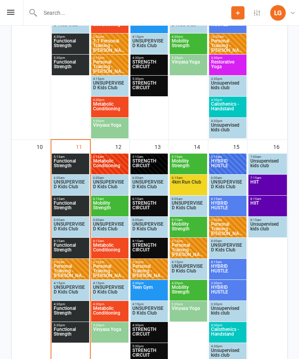
click at [65, 273] on span "Personal Training - [PERSON_NAME]" at bounding box center [70, 271] width 34 height 14
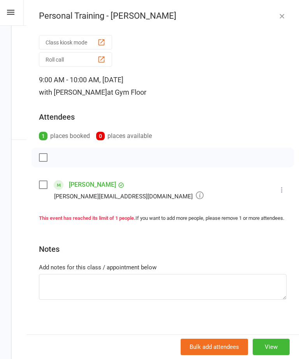
click at [284, 191] on icon at bounding box center [282, 190] width 8 height 8
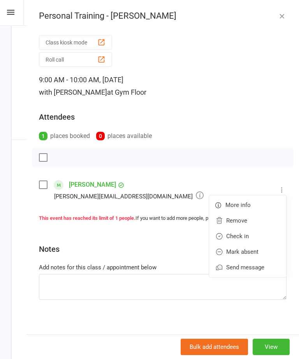
click at [261, 232] on link "Check in" at bounding box center [247, 236] width 77 height 16
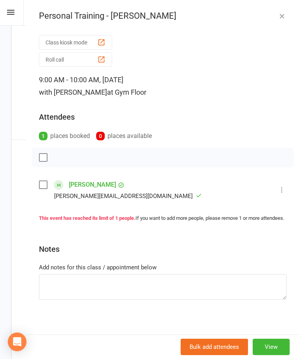
click at [286, 15] on button "button" at bounding box center [282, 15] width 9 height 9
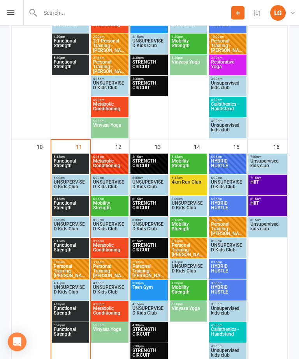
click at [77, 312] on span "Functional Strength" at bounding box center [70, 313] width 34 height 14
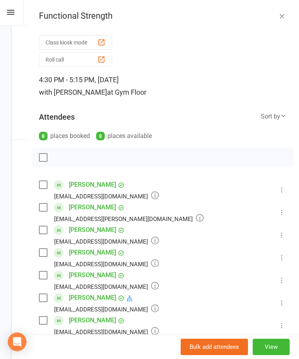
click at [281, 7] on div "Functional Strength Class kiosk mode Roll call 4:30 PM - 5:15 PM, [DATE] with […" at bounding box center [163, 179] width 273 height 359
click at [287, 11] on div "Functional Strength" at bounding box center [163, 16] width 273 height 10
click at [286, 11] on div "Functional Strength Class kiosk mode Roll call 4:30 PM - 5:15 PM, [DATE] with […" at bounding box center [163, 179] width 273 height 359
click at [280, 16] on icon "button" at bounding box center [282, 16] width 8 height 8
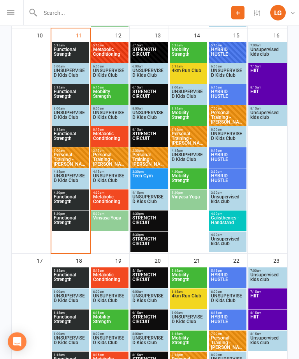
click at [71, 217] on span "Functional Strength" at bounding box center [70, 223] width 34 height 14
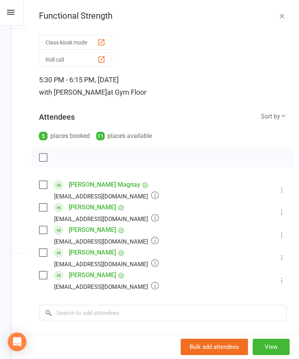
click at [286, 12] on icon "button" at bounding box center [282, 16] width 8 height 8
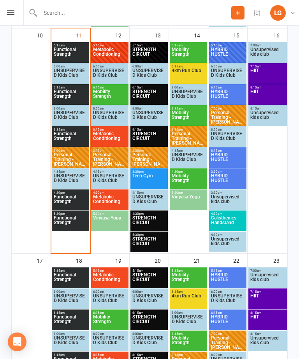
click at [66, 131] on span "8:15am - 9:00am" at bounding box center [70, 130] width 34 height 4
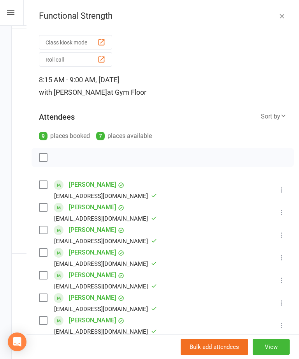
click at [280, 14] on icon "button" at bounding box center [282, 16] width 8 height 8
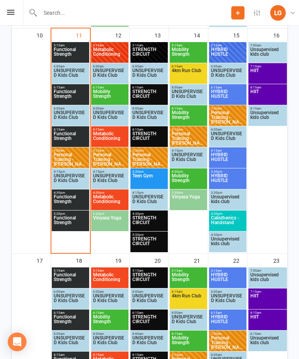
click at [70, 88] on span "6:15am - 7:00am" at bounding box center [70, 88] width 34 height 4
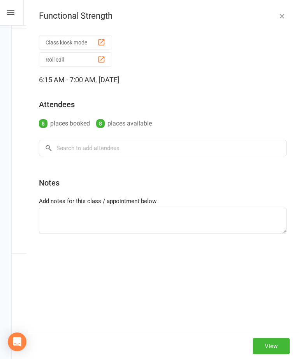
click at [284, 12] on icon "button" at bounding box center [282, 16] width 8 height 8
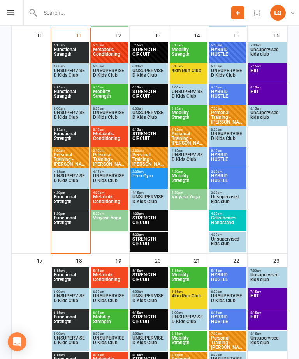
click at [76, 51] on span "Functional Strength" at bounding box center [70, 54] width 34 height 14
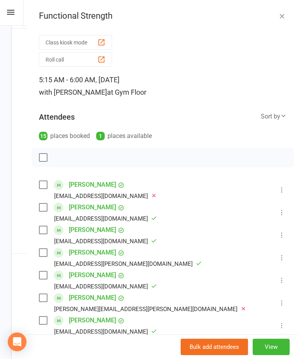
click at [286, 15] on button "button" at bounding box center [282, 15] width 9 height 9
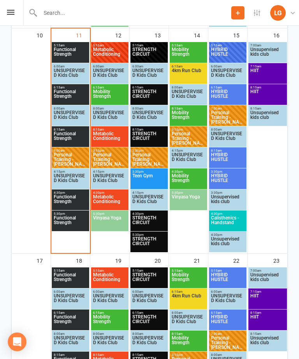
click at [67, 202] on span "Functional Strength" at bounding box center [70, 202] width 34 height 14
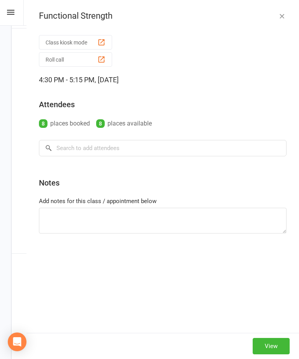
click at [283, 12] on icon "button" at bounding box center [282, 16] width 8 height 8
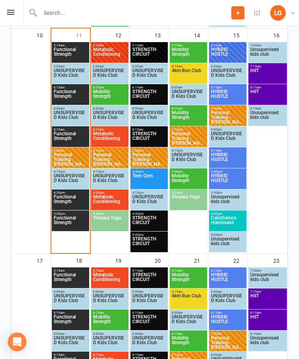
click at [79, 220] on span "Functional Strength" at bounding box center [70, 223] width 34 height 14
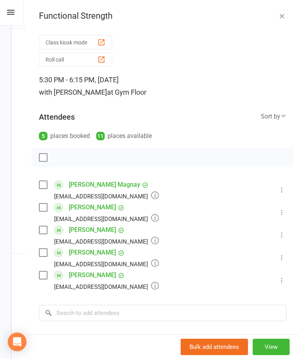
click at [283, 11] on button "button" at bounding box center [282, 15] width 9 height 9
